Goal: Task Accomplishment & Management: Manage account settings

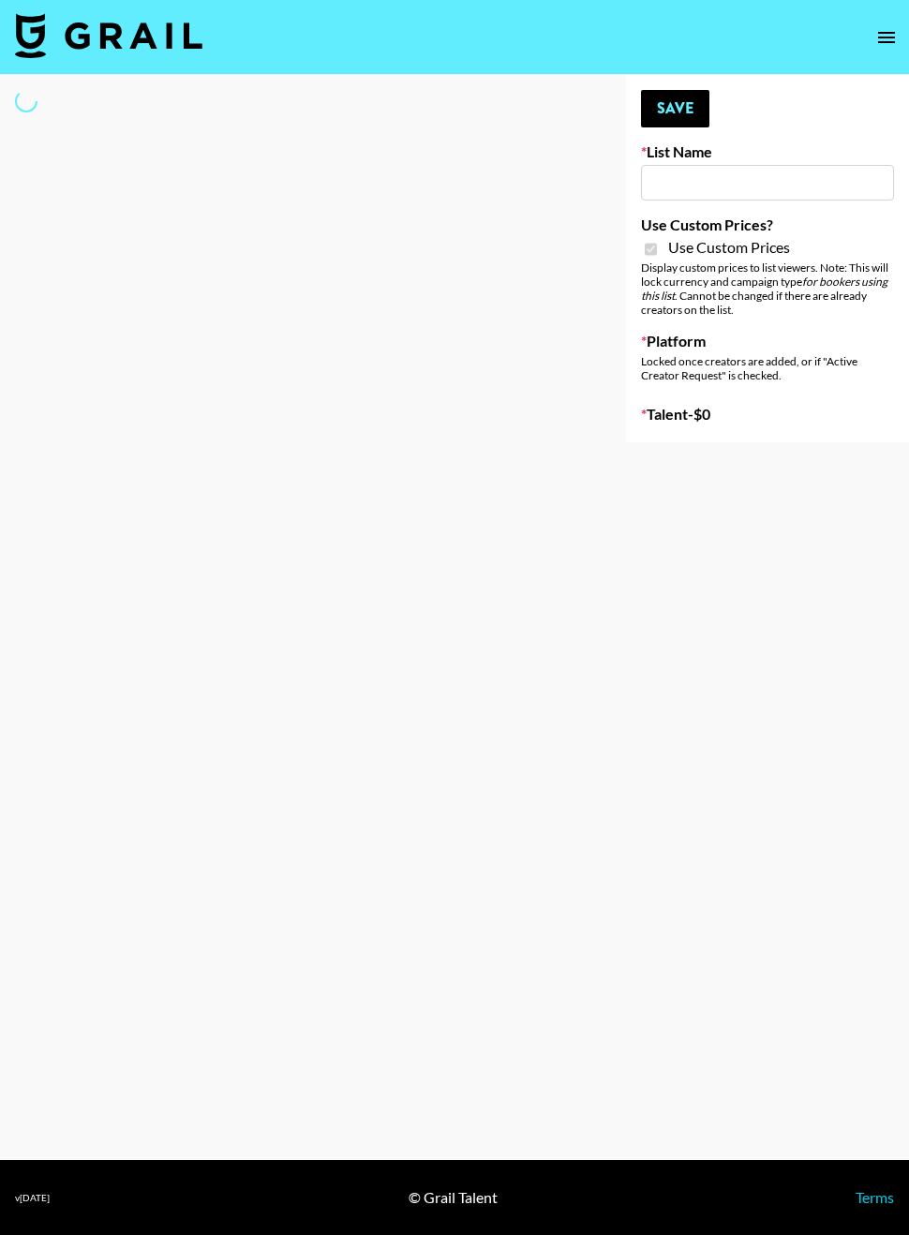
select select "Brand"
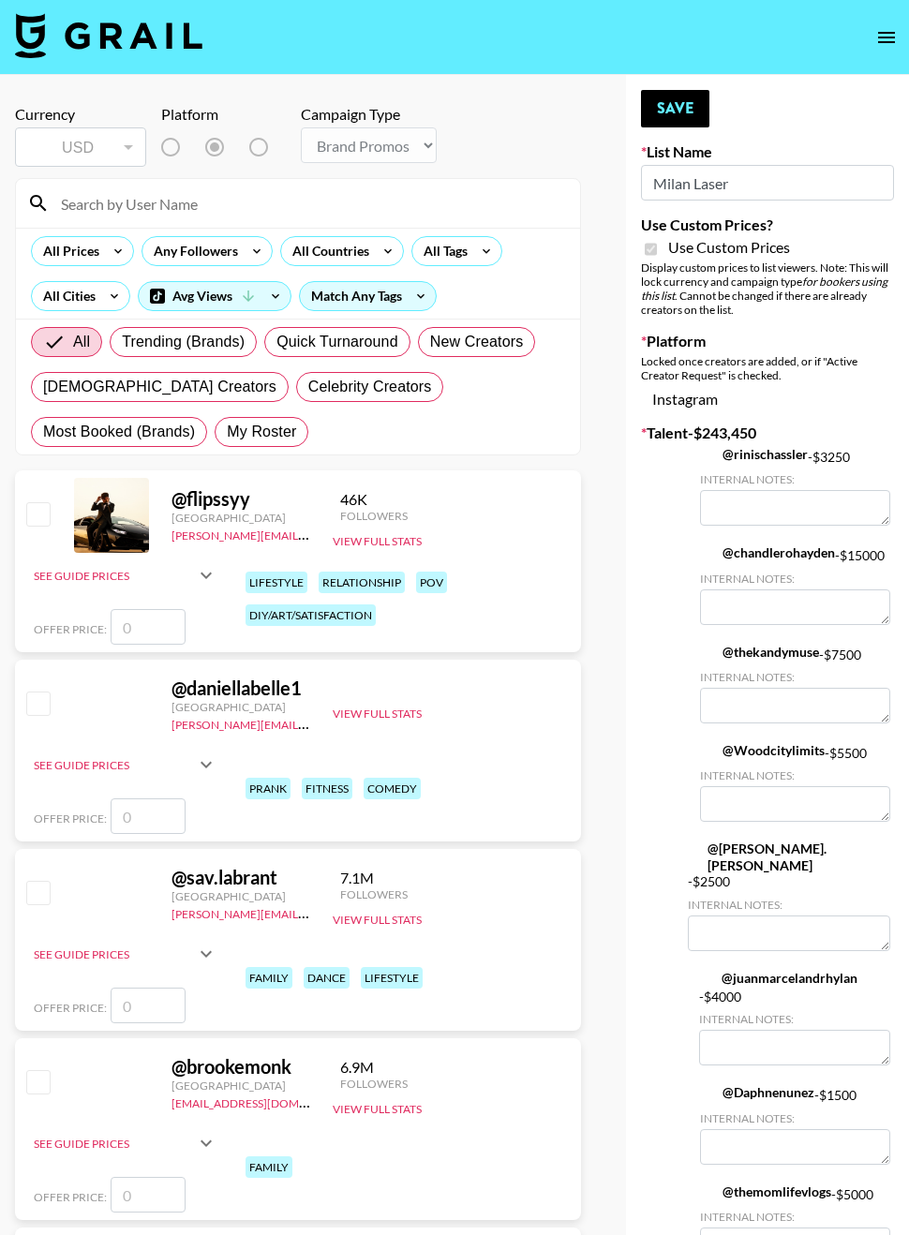
type input "Milan Laser"
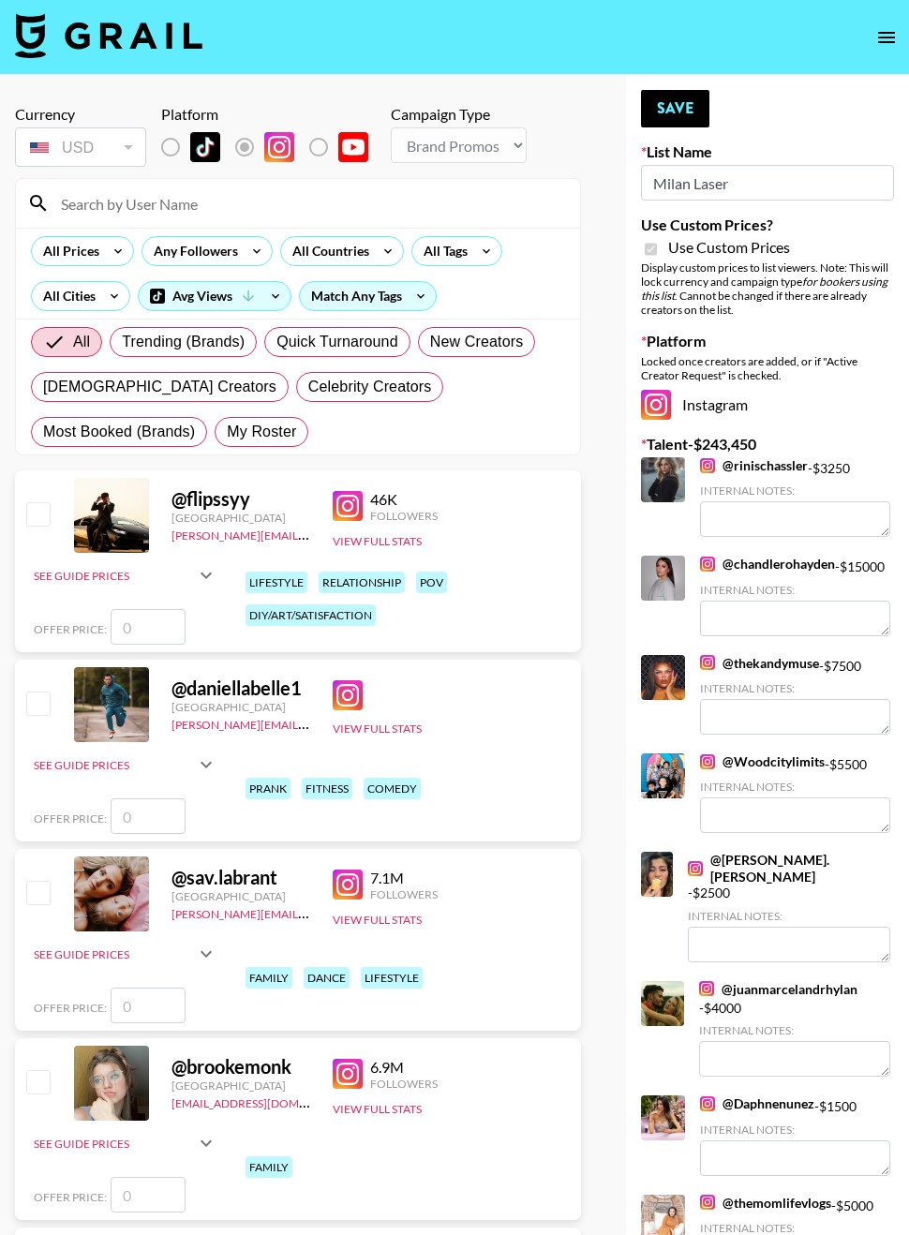
checkbox input "true"
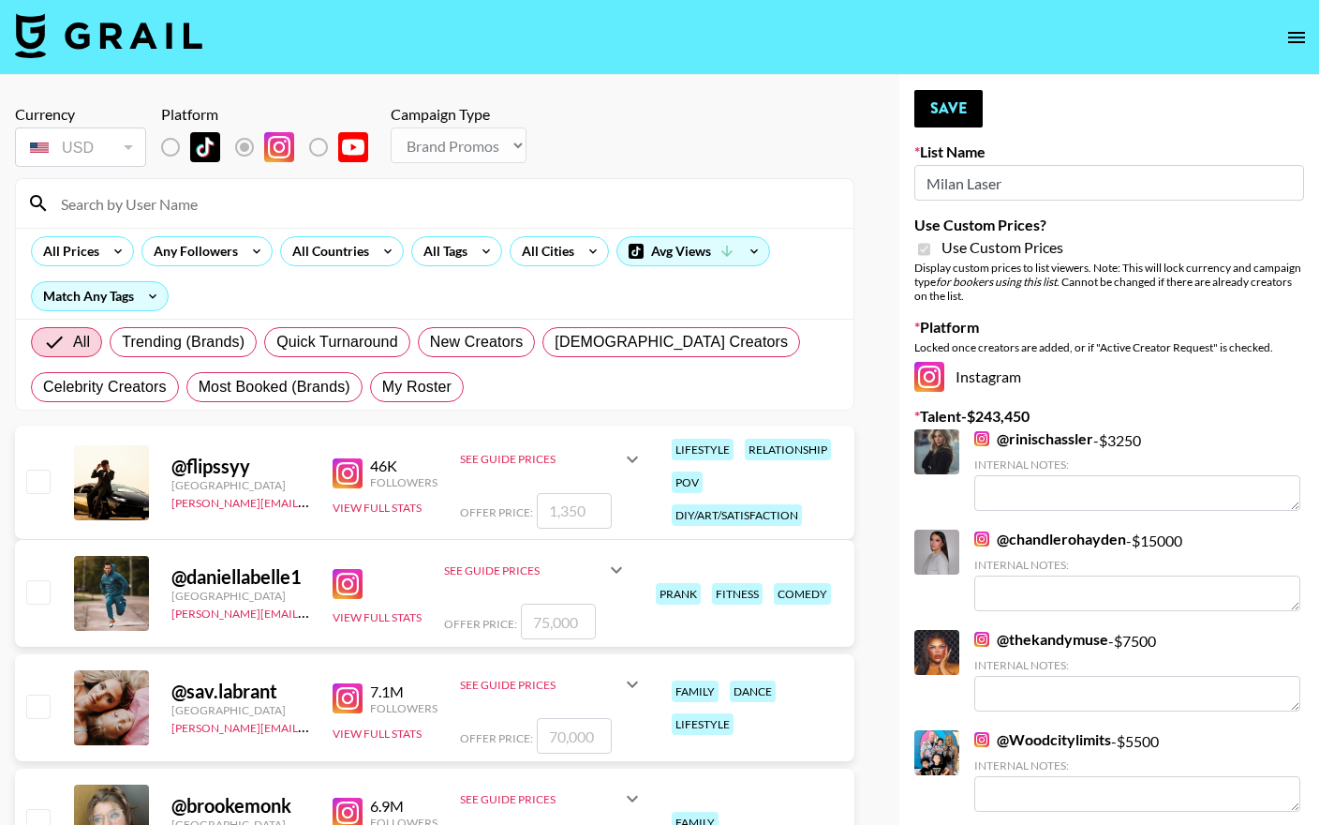
click at [227, 197] on input at bounding box center [446, 203] width 793 height 30
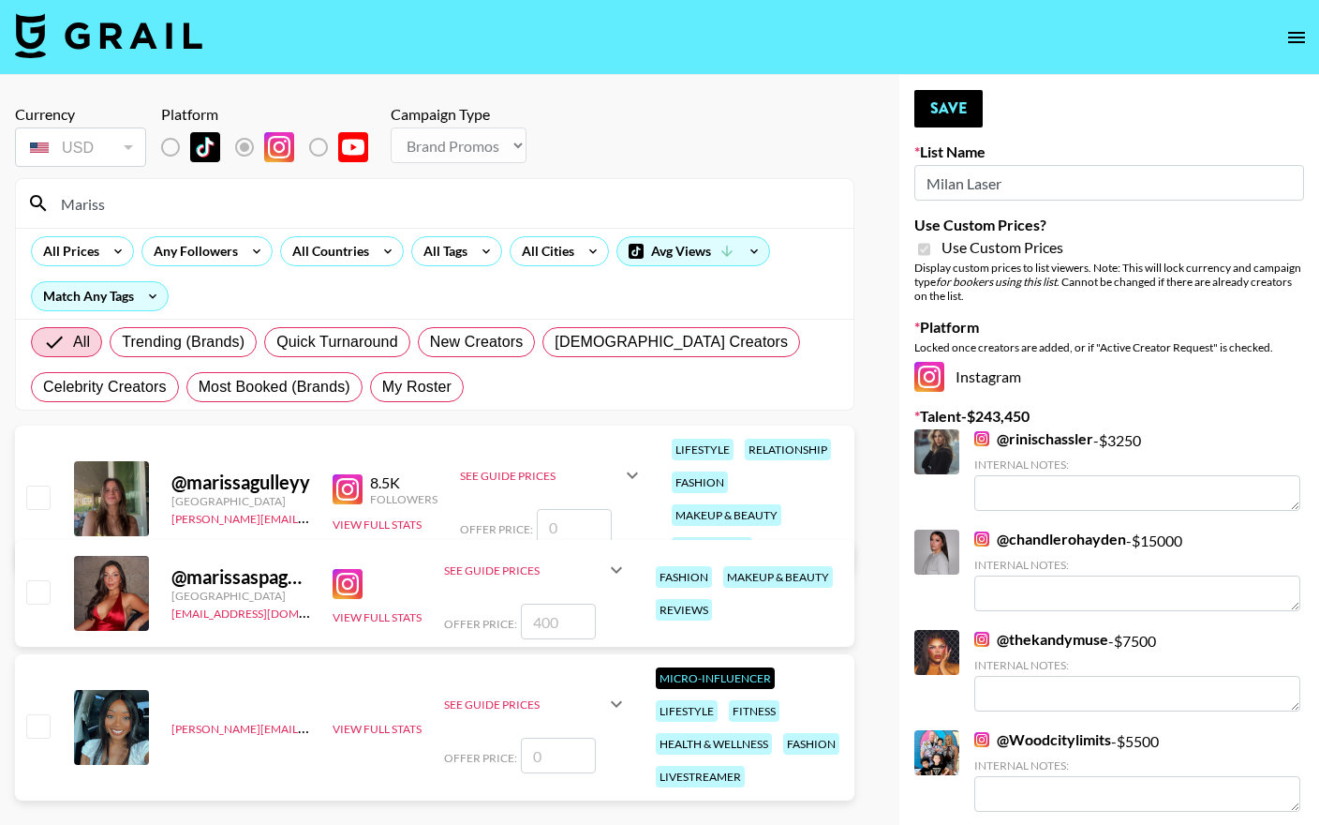
type input "Mariss"
click at [38, 606] on div at bounding box center [36, 593] width 29 height 32
click at [546, 621] on input "number" at bounding box center [558, 621] width 75 height 36
checkbox input "true"
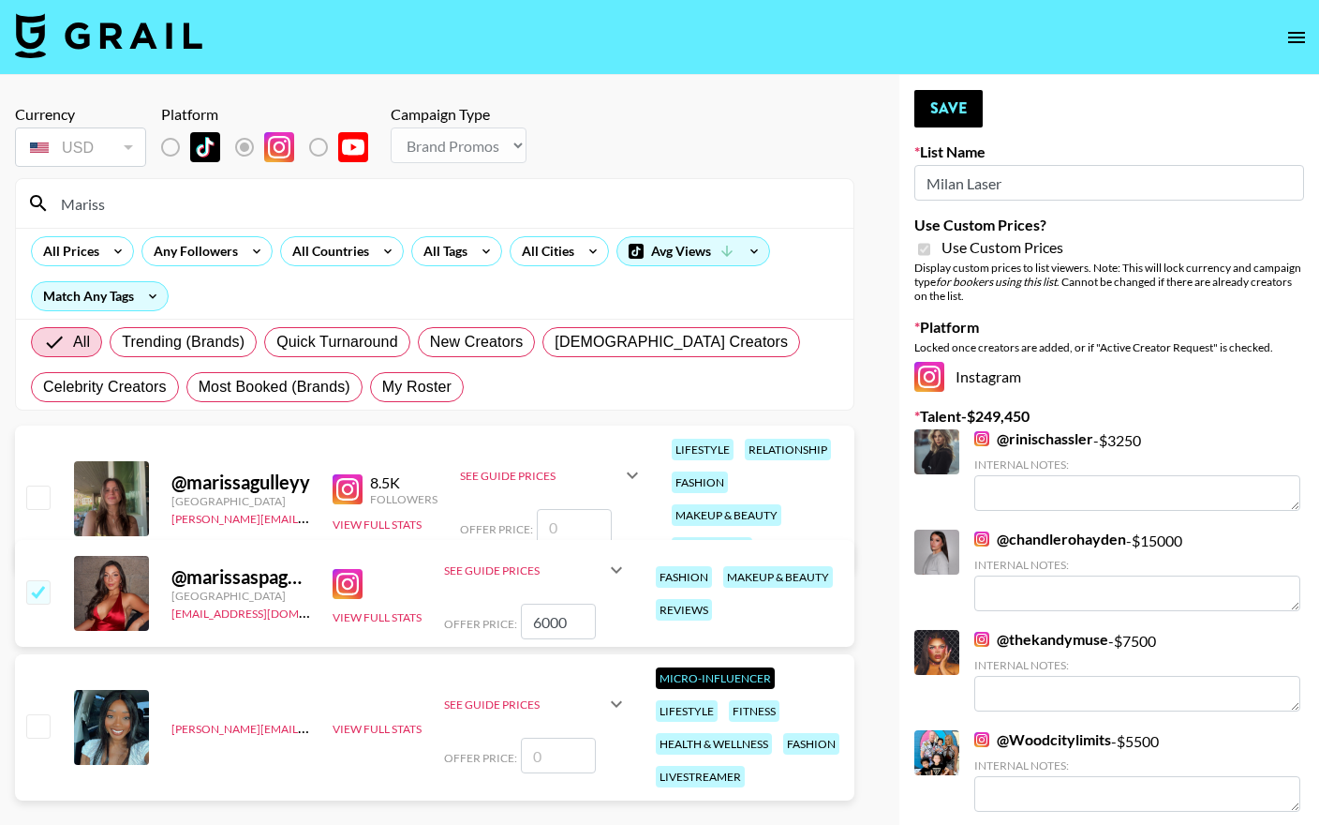
type input "6000"
click at [449, 609] on div "Offer Price: 6000" at bounding box center [536, 621] width 184 height 36
click at [945, 113] on button "Save" at bounding box center [949, 108] width 68 height 37
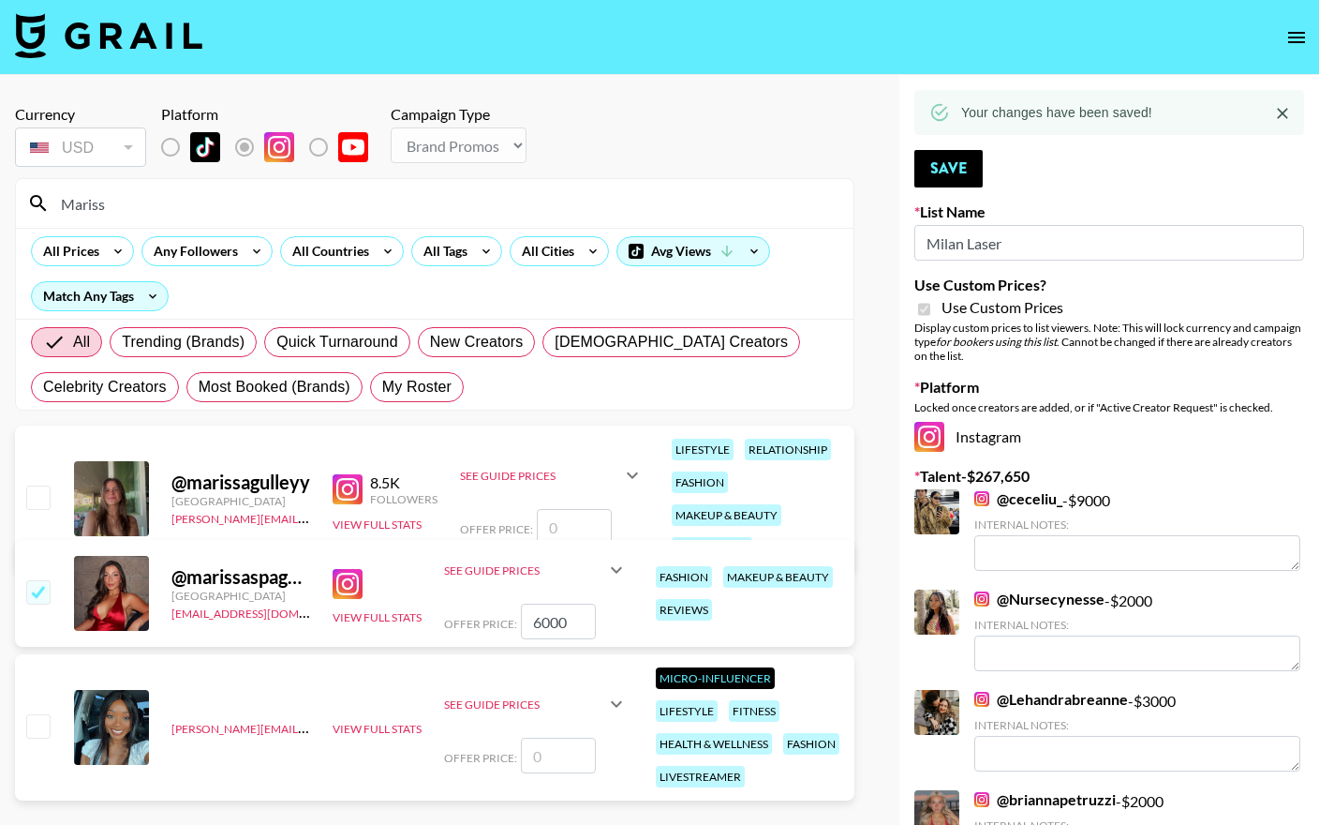
click at [134, 230] on div "All Prices Any Followers All Countries All Tags All Cities Avg Views Match Any …" at bounding box center [435, 273] width 838 height 91
click at [134, 201] on input "Mariss" at bounding box center [446, 203] width 793 height 30
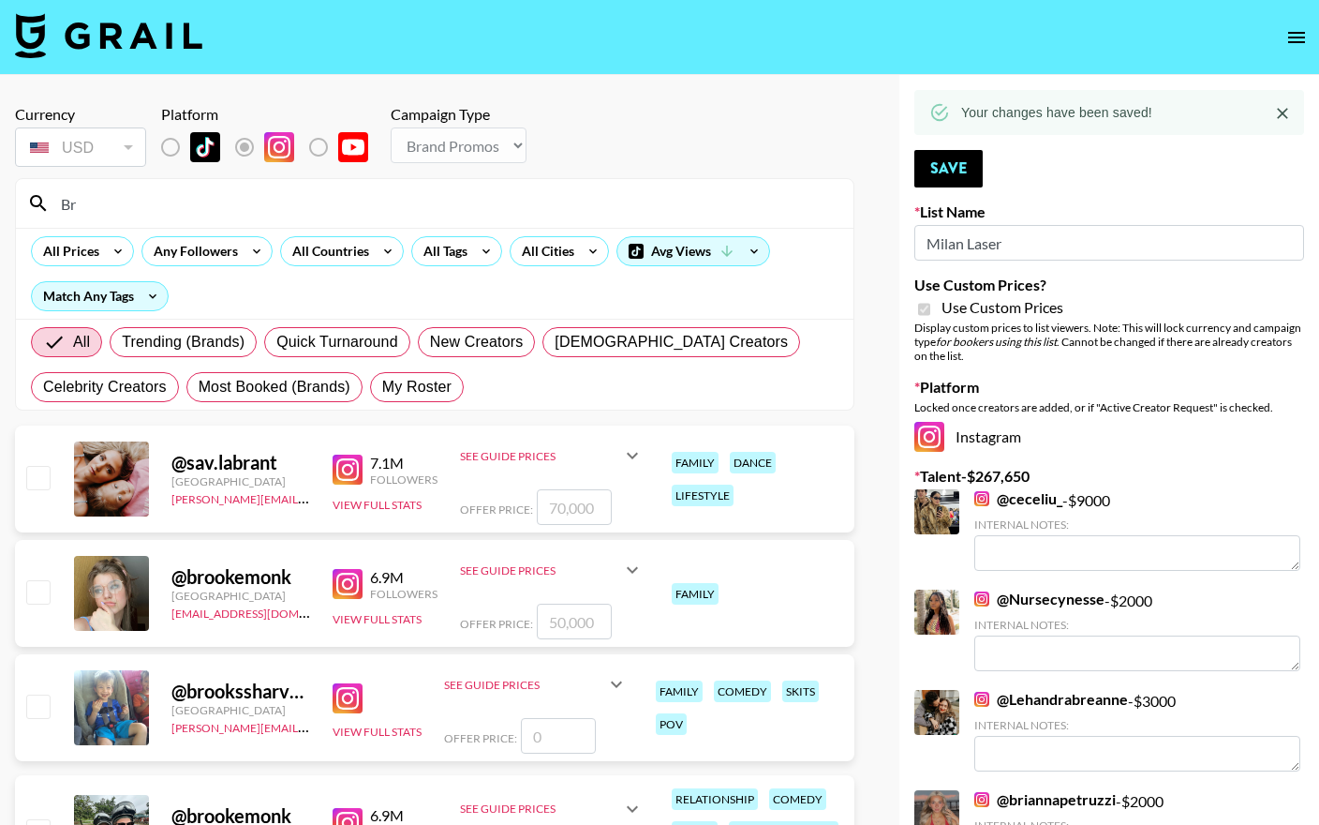
type input "B"
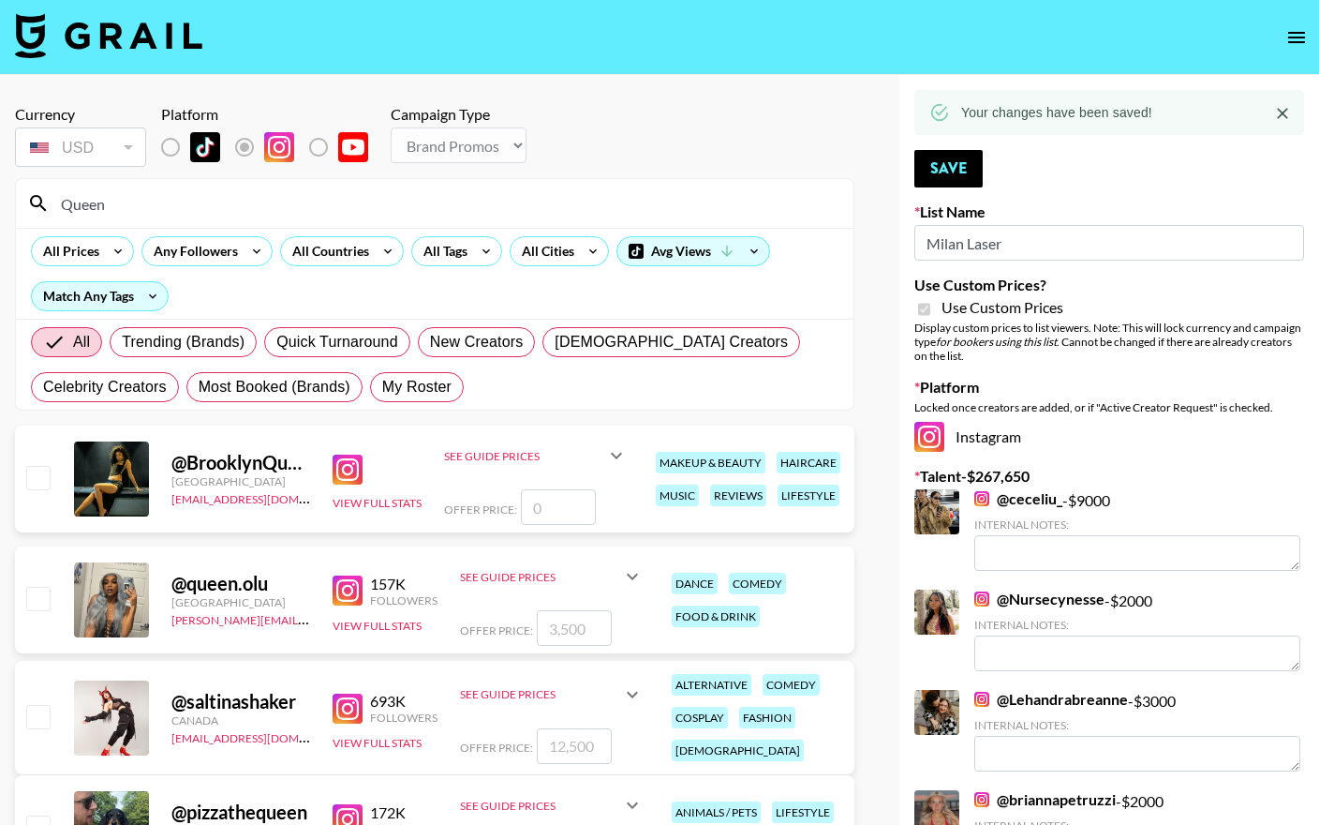
type input "Queen"
click at [37, 476] on input "checkbox" at bounding box center [37, 477] width 22 height 22
checkbox input "false"
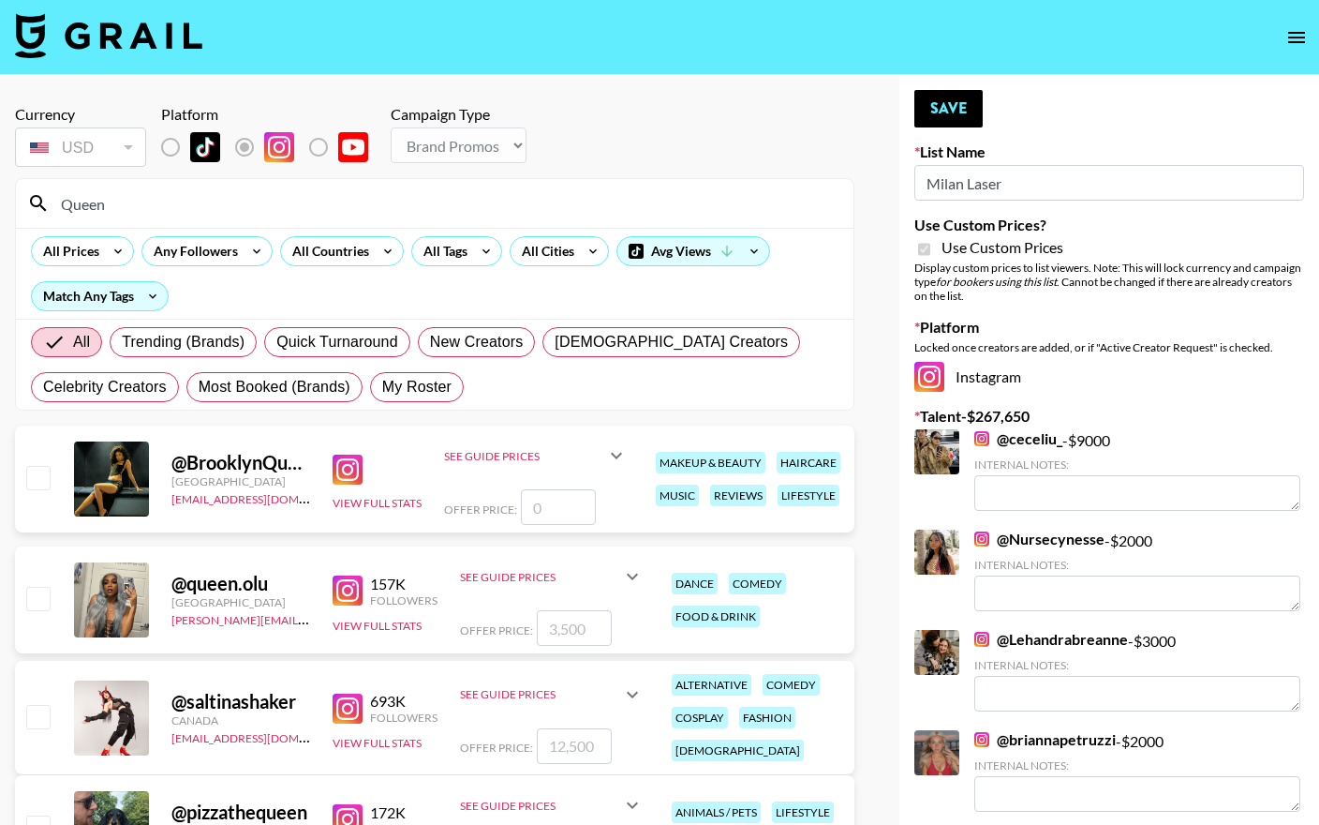
click at [346, 480] on img at bounding box center [348, 469] width 30 height 30
drag, startPoint x: 346, startPoint y: 480, endPoint x: 280, endPoint y: 322, distance: 170.5
click at [333, 483] on img at bounding box center [348, 469] width 30 height 30
click at [569, 519] on input "number" at bounding box center [558, 507] width 75 height 36
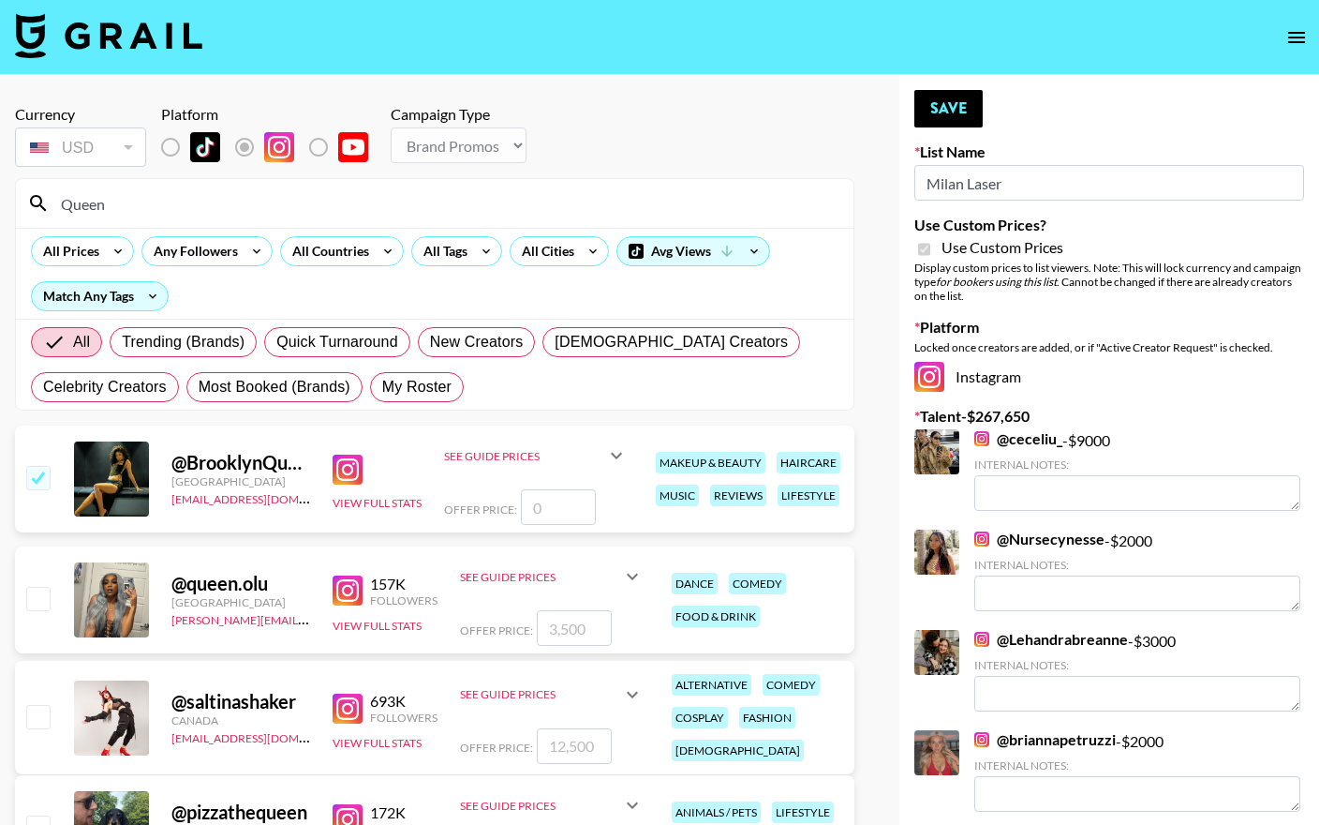
type input "8"
checkbox input "true"
type input "8"
checkbox input "false"
checkbox input "true"
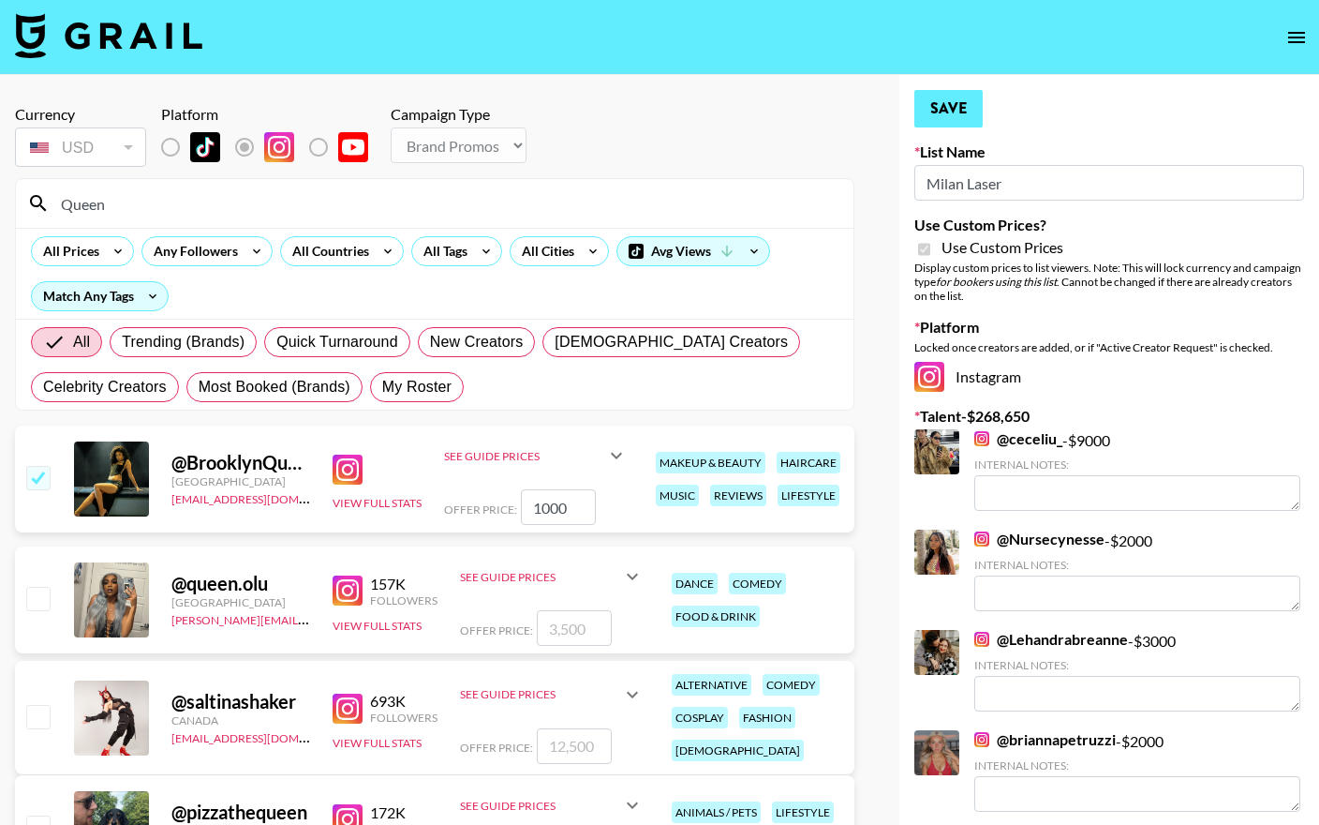
type input "1000"
click at [934, 116] on button "Save" at bounding box center [949, 108] width 68 height 37
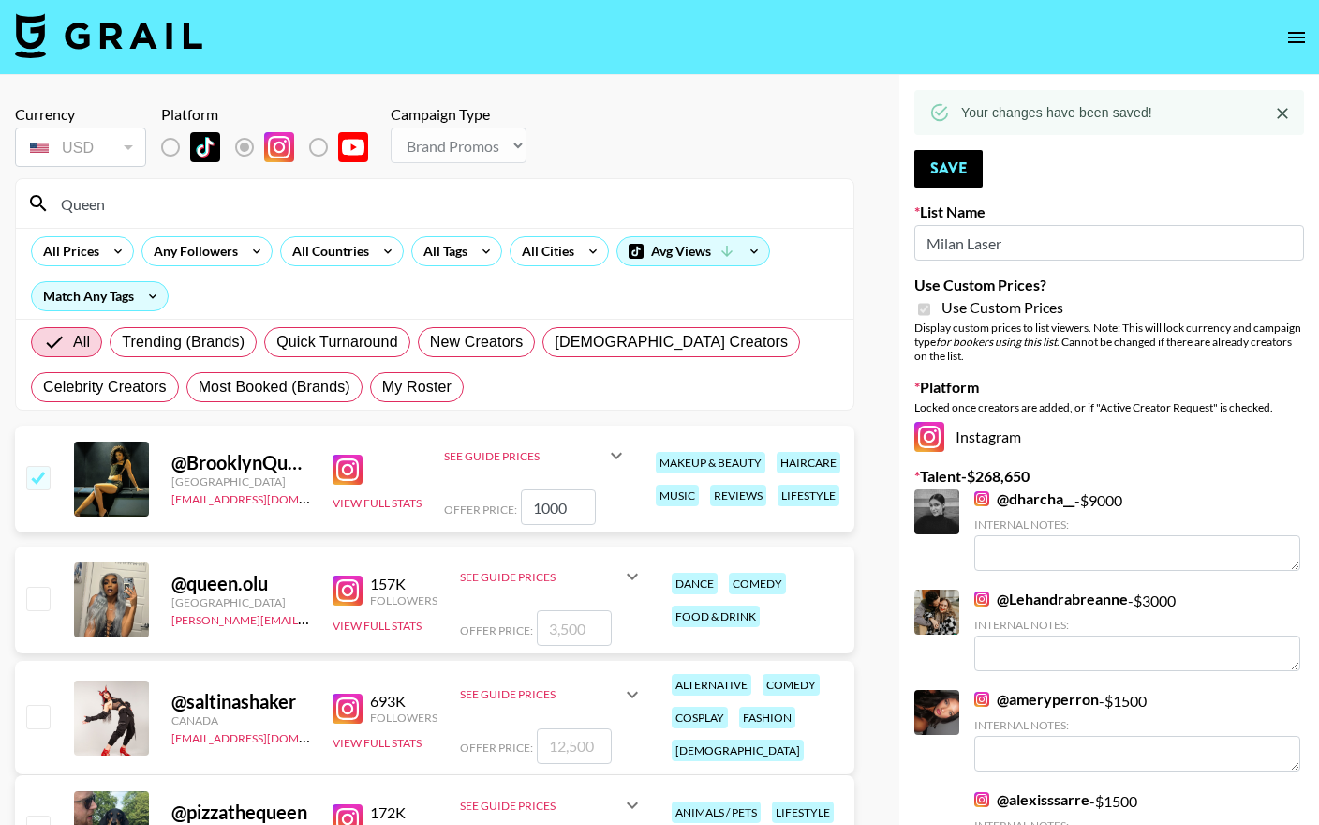
click at [232, 212] on input "Queen" at bounding box center [446, 203] width 793 height 30
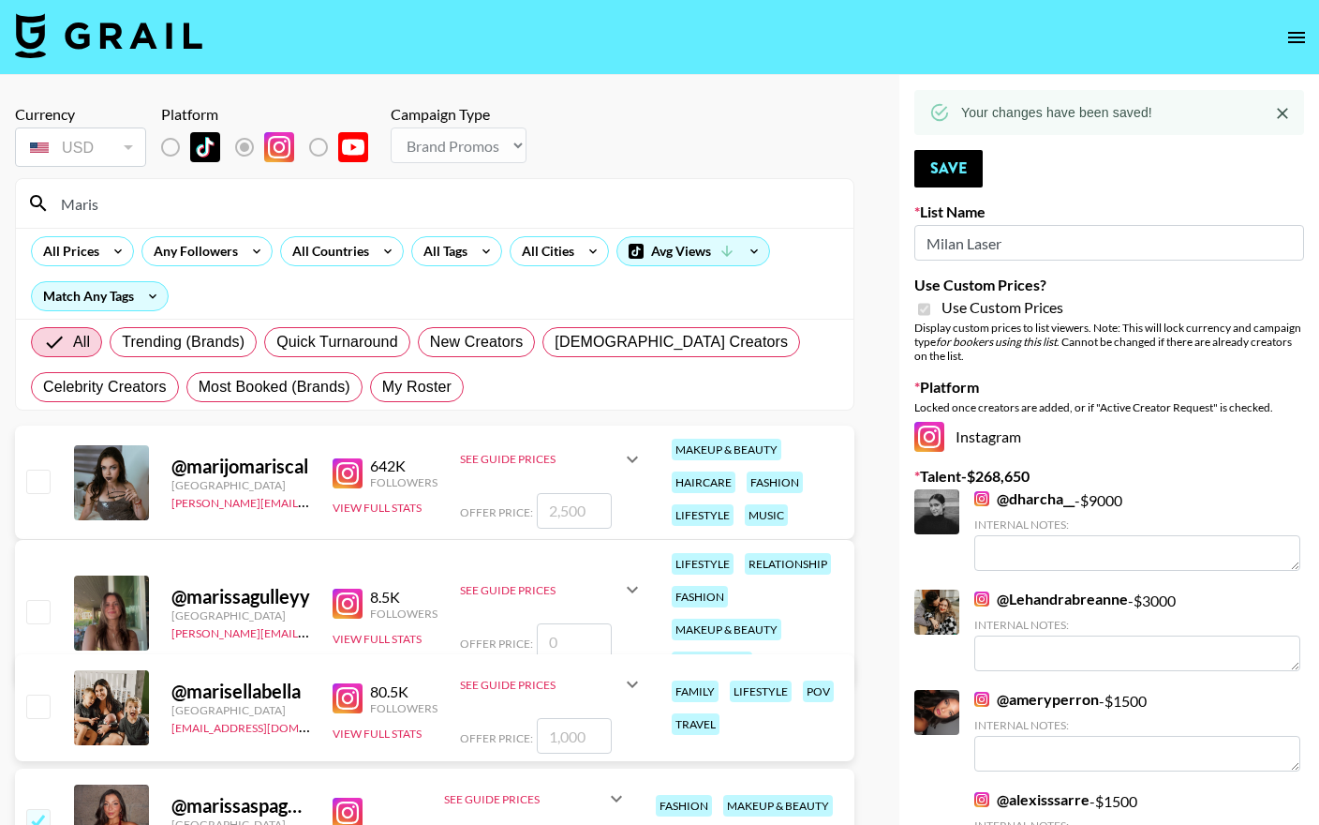
type input "Mariss"
